Goal: Information Seeking & Learning: Learn about a topic

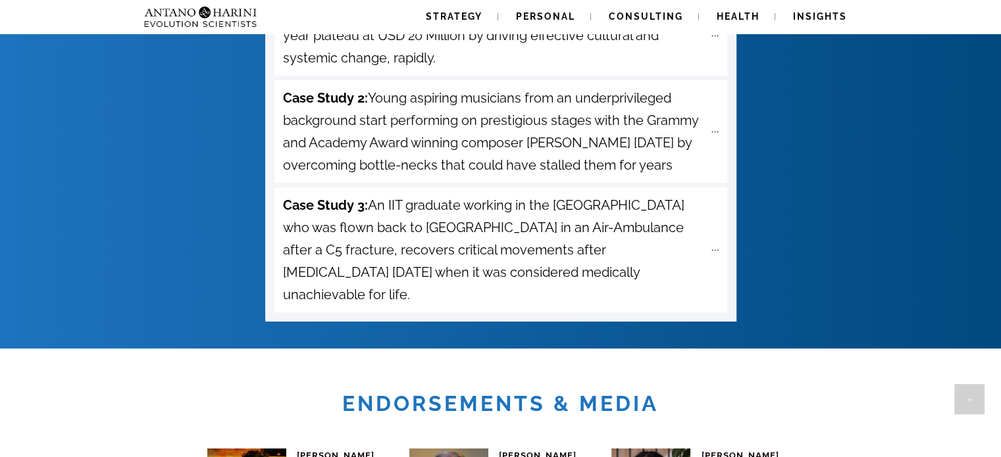
scroll to position [4808, 0]
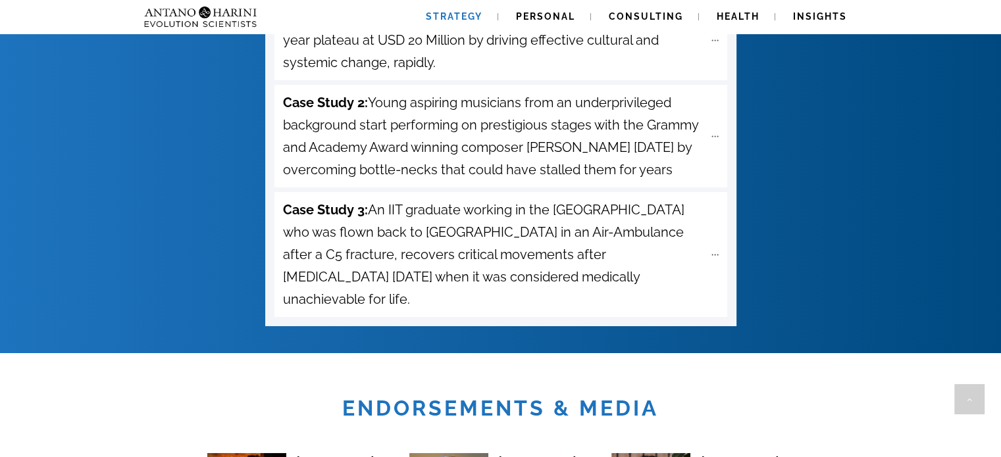
click at [440, 18] on span "Strategy" at bounding box center [454, 16] width 57 height 11
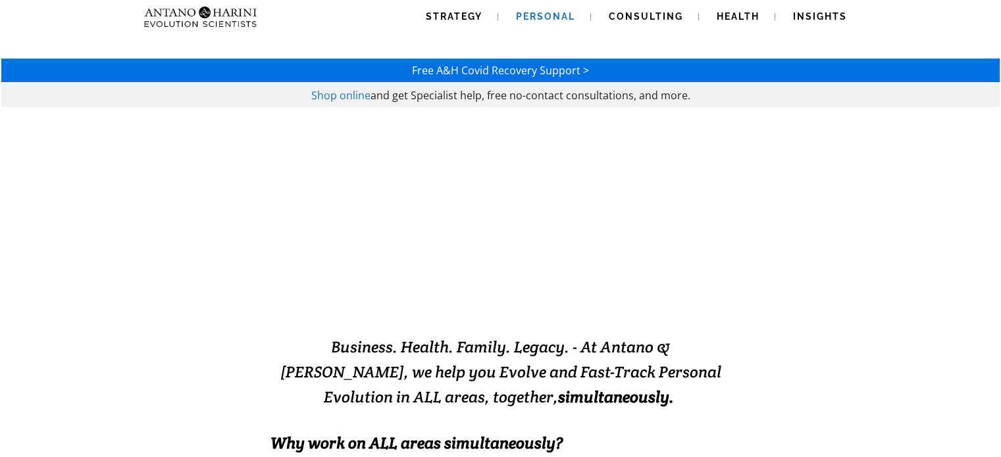
click at [350, 92] on span "Shop online" at bounding box center [340, 95] width 59 height 14
click at [656, 30] on link "Consulting" at bounding box center [646, 17] width 106 height 34
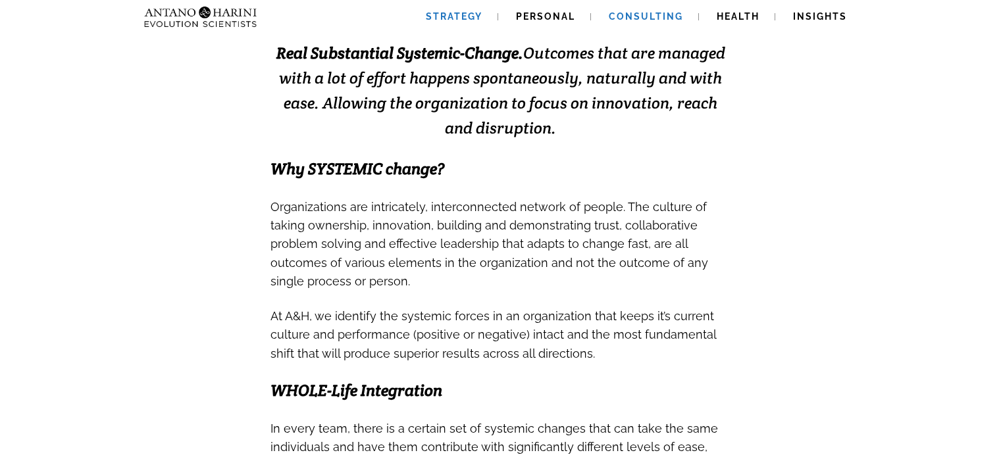
scroll to position [361, 0]
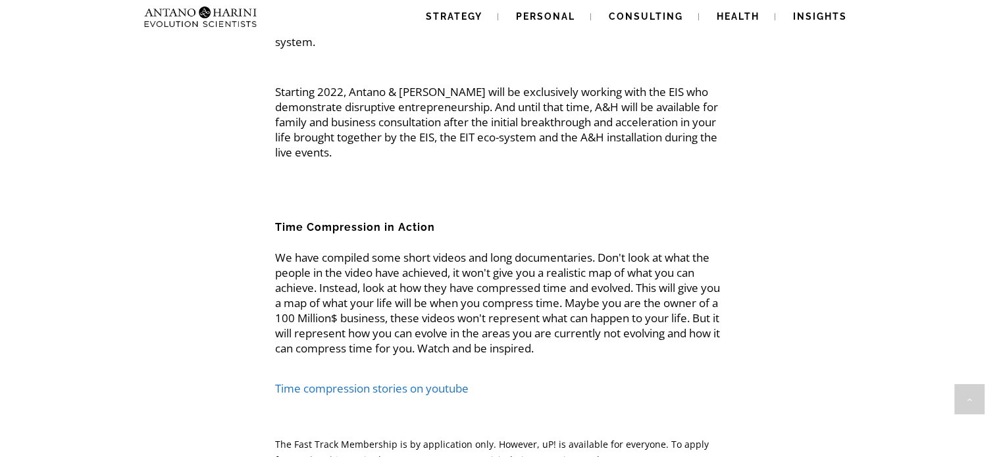
scroll to position [2874, 0]
click at [431, 389] on link "Time compression stories on youtube" at bounding box center [372, 387] width 194 height 15
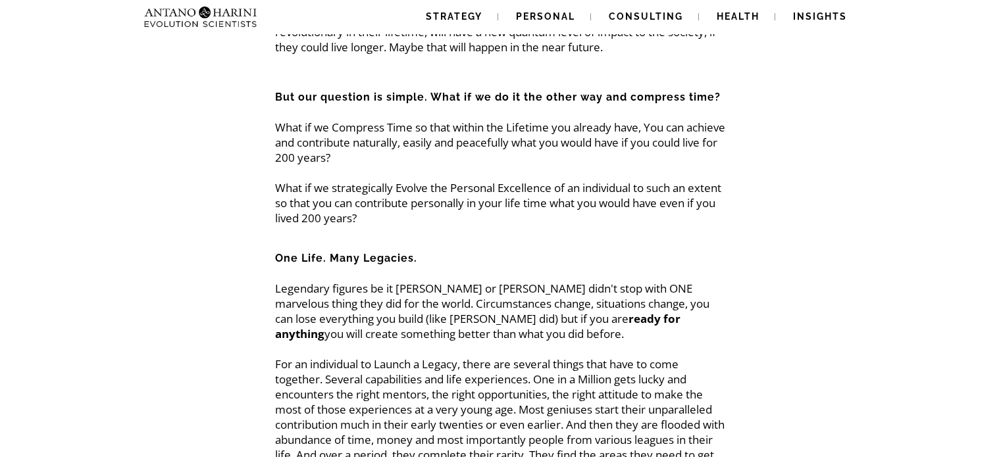
scroll to position [0, 0]
